Goal: Task Accomplishment & Management: Use online tool/utility

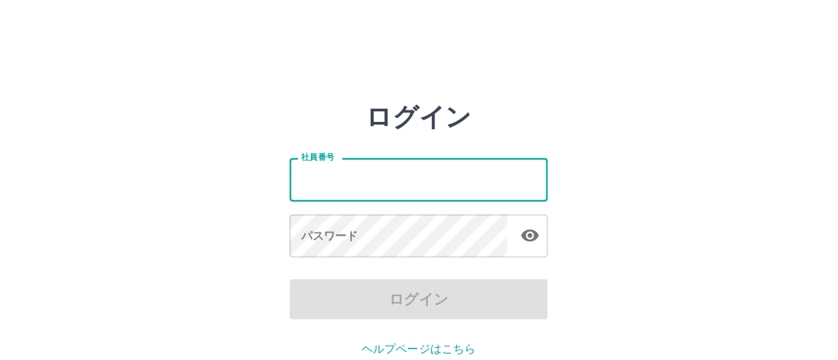
drag, startPoint x: 428, startPoint y: 179, endPoint x: 431, endPoint y: 187, distance: 9.5
click at [428, 179] on input "社員番号" at bounding box center [419, 179] width 258 height 43
type input "*******"
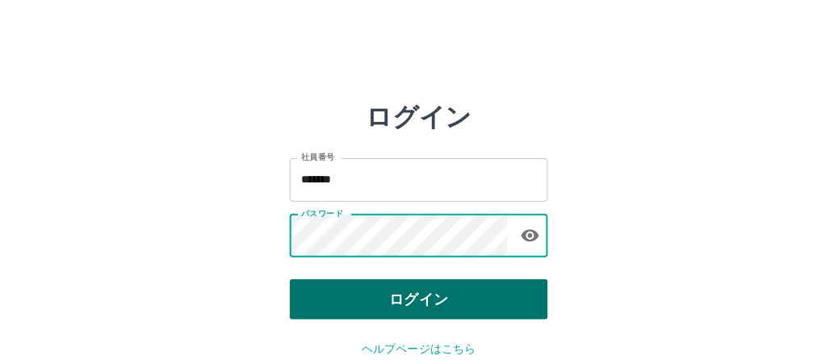
click at [370, 297] on button "ログイン" at bounding box center [419, 299] width 258 height 40
